Goal: Task Accomplishment & Management: Use online tool/utility

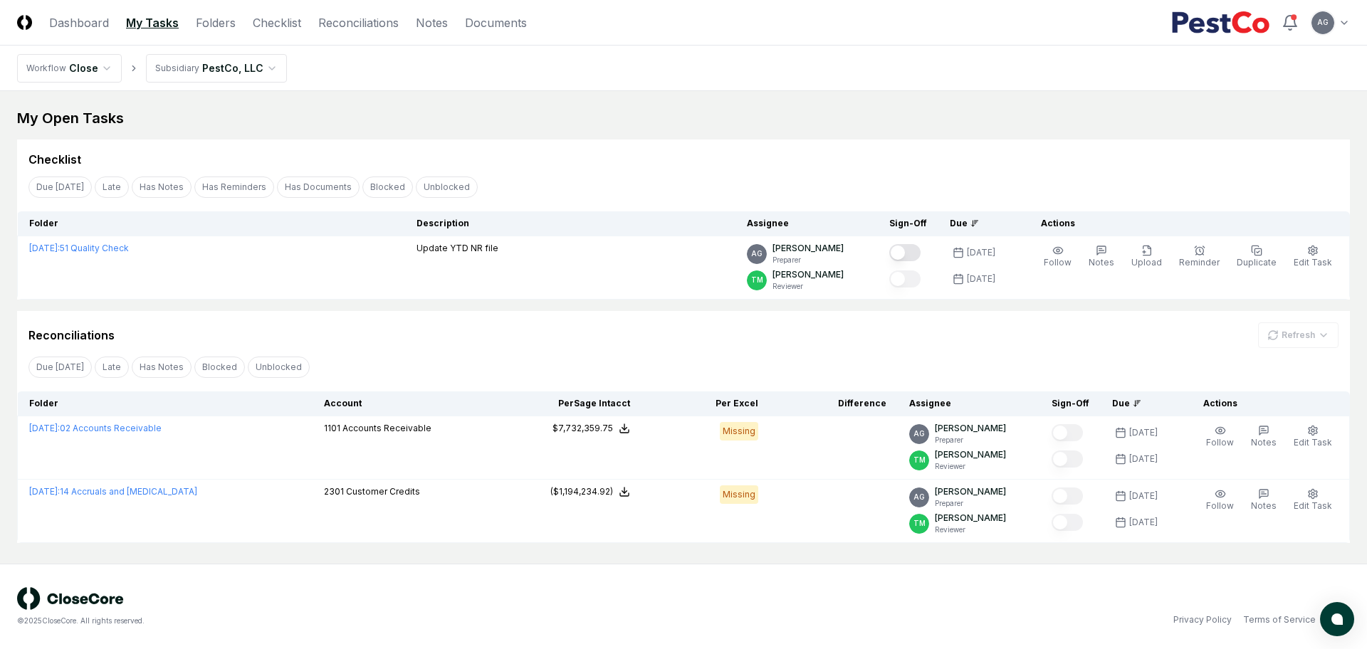
click at [608, 582] on div "© 2025 CloseCore. All rights reserved. Privacy Policy Terms of Service" at bounding box center [683, 606] width 1367 height 85
click at [671, 73] on nav "Workflow Close Subsidiary PestCo, LLC" at bounding box center [683, 69] width 1367 height 46
click at [444, 130] on div "My Open Tasks Cancel Reassign Checklist Due Today Late Has Notes Has Reminders …" at bounding box center [683, 325] width 1333 height 435
click at [458, 130] on div "My Open Tasks Cancel Reassign Checklist Due Today Late Has Notes Has Reminders …" at bounding box center [683, 325] width 1333 height 435
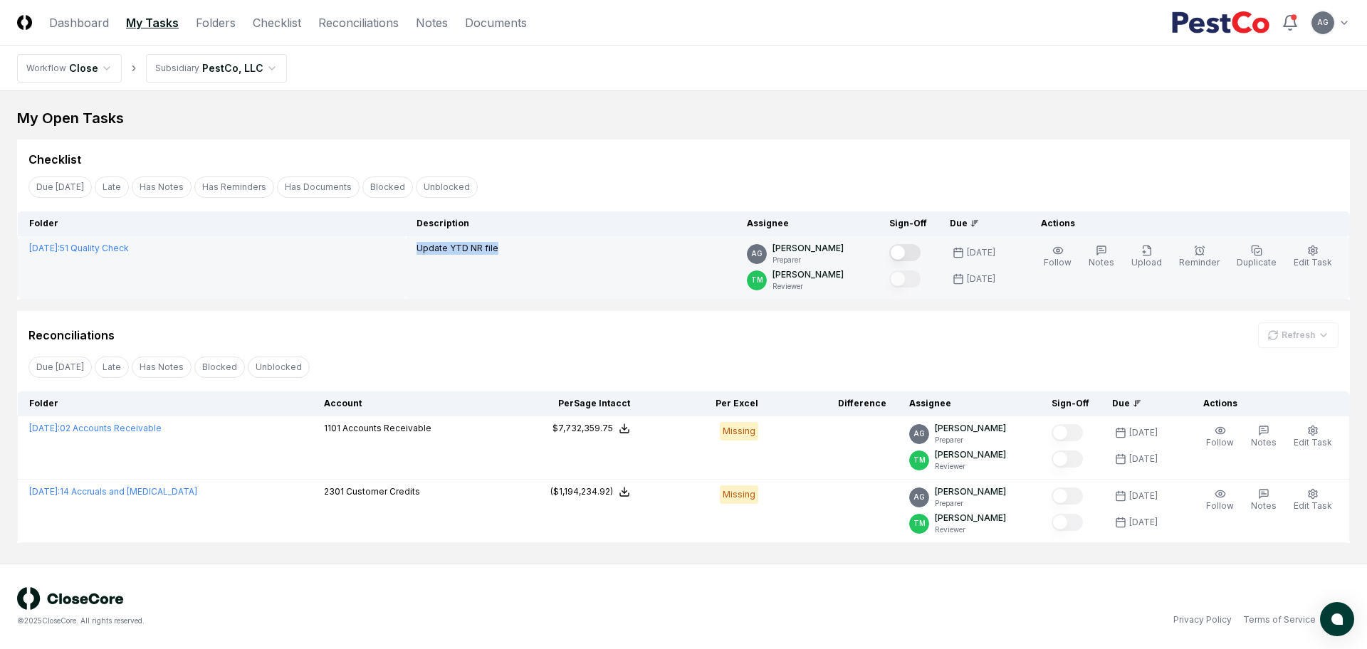
drag, startPoint x: 584, startPoint y: 251, endPoint x: 449, endPoint y: 256, distance: 136.0
click at [449, 256] on tr "August 2025 : 51 Quality Check Update YTD NR file AG Angelique Cotez Garcia Pre…" at bounding box center [684, 267] width 1332 height 63
copy tr "Update YTD NR file"
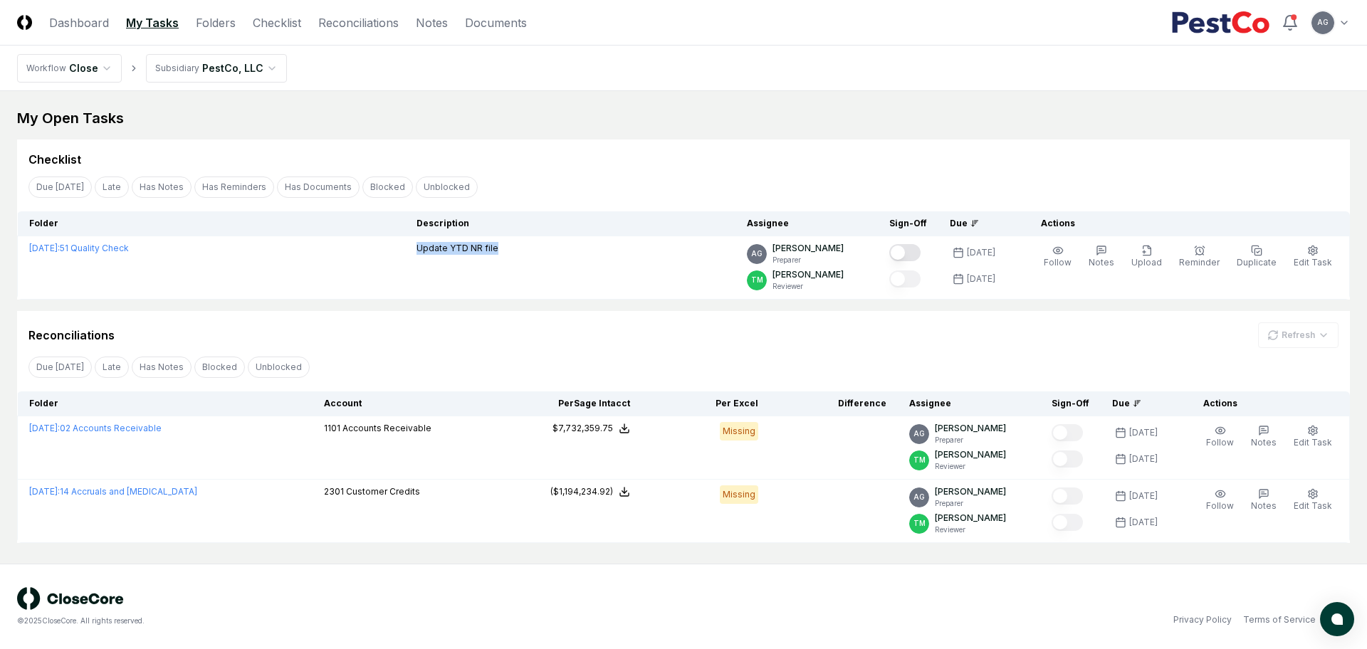
type button "on"
click at [704, 184] on div "Due Today Late Has Notes Has Reminders Has Documents Blocked Unblocked Clear Fi…" at bounding box center [683, 187] width 1333 height 26
click at [512, 138] on div "My Open Tasks Cancel Reassign Checklist Due Today Late Has Notes Has Reminders …" at bounding box center [683, 325] width 1333 height 435
click at [488, 126] on div "My Open Tasks" at bounding box center [683, 118] width 1333 height 20
click at [841, 606] on div "© 2025 CloseCore. All rights reserved. Privacy Policy Terms of Service" at bounding box center [683, 606] width 1333 height 39
